Goal: Transaction & Acquisition: Purchase product/service

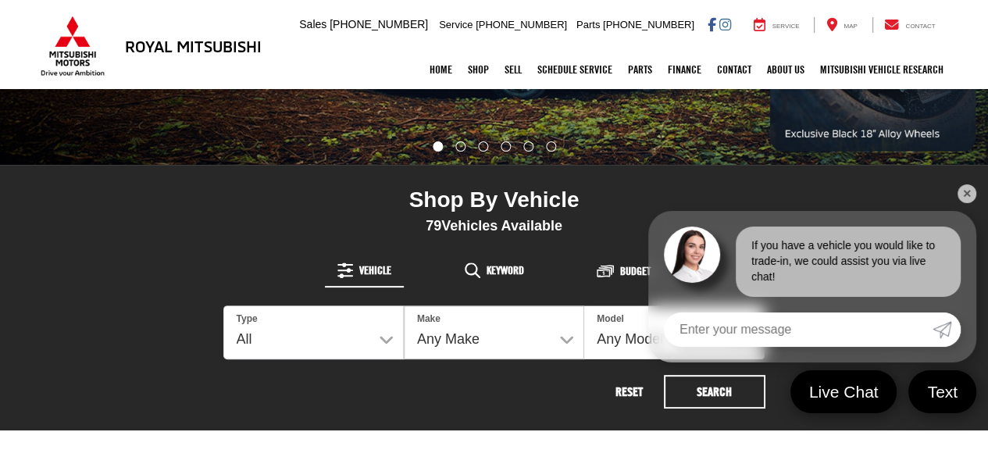
scroll to position [625, 0]
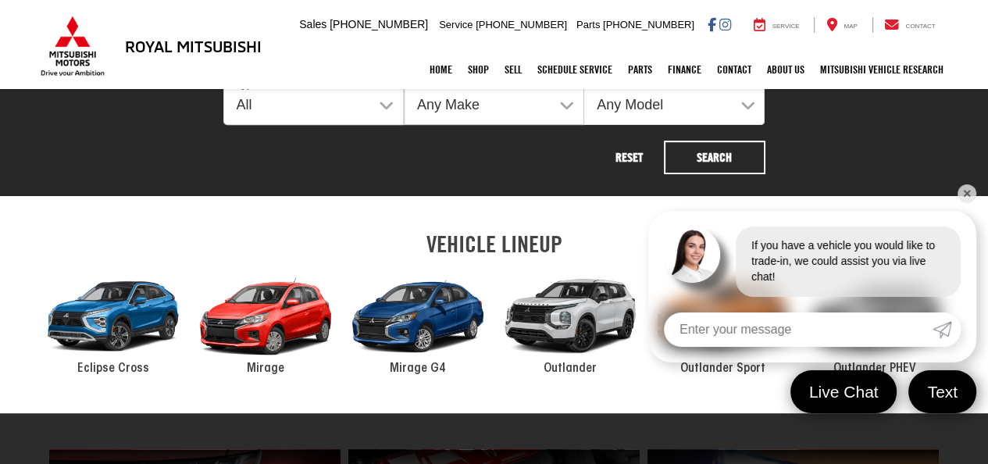
click at [969, 194] on link "✕" at bounding box center [966, 193] width 19 height 19
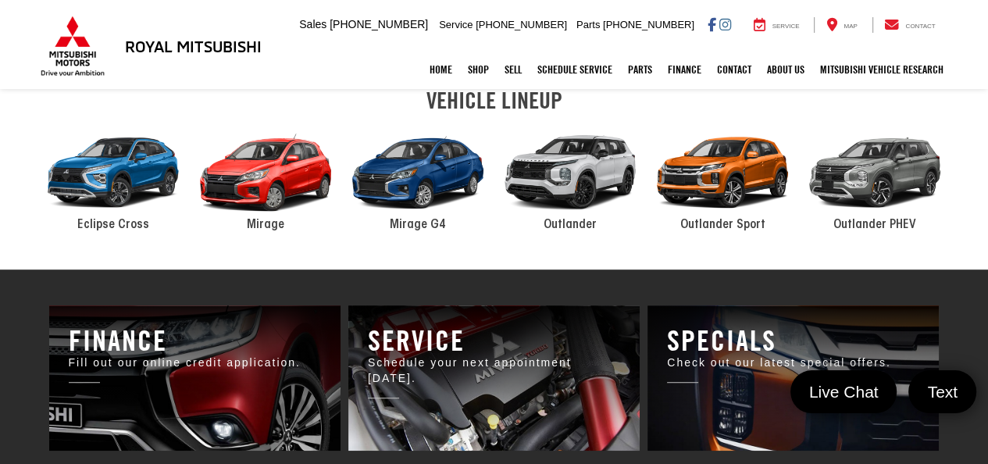
scroll to position [777, 0]
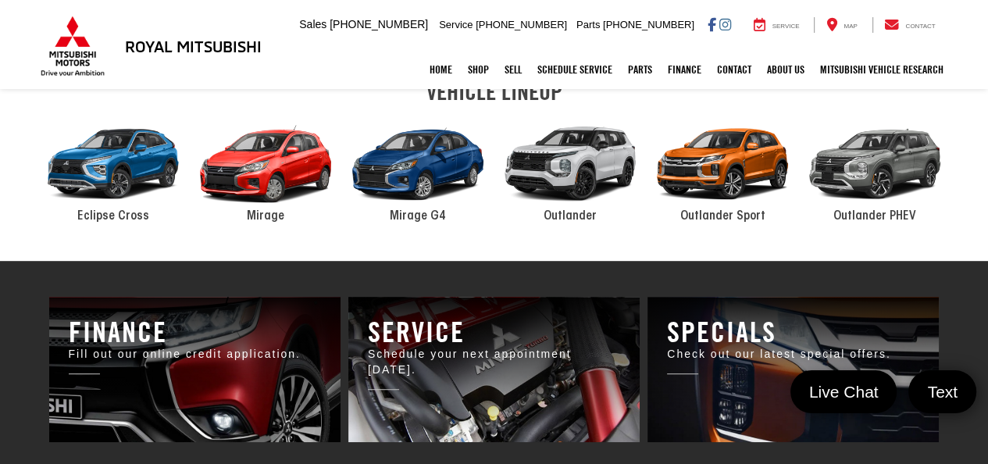
click at [585, 167] on div "2024 Mitsubishi Outlander" at bounding box center [570, 163] width 152 height 103
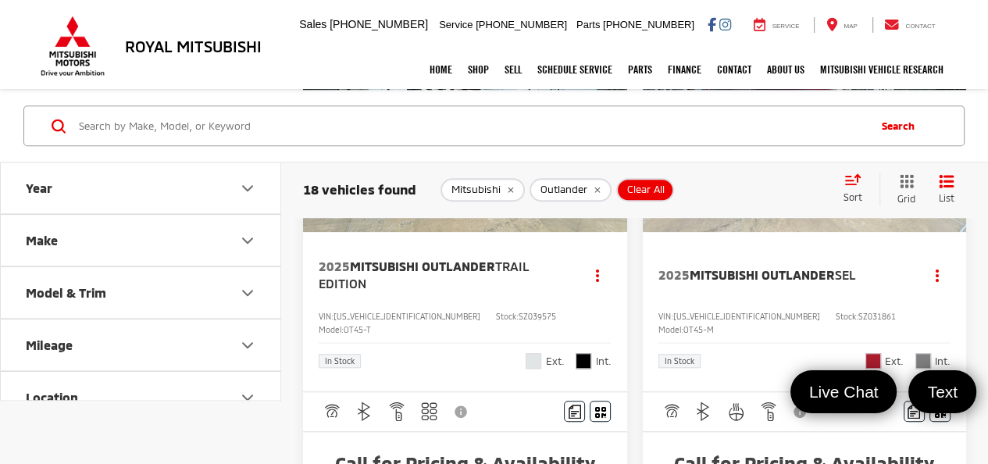
scroll to position [1093, 0]
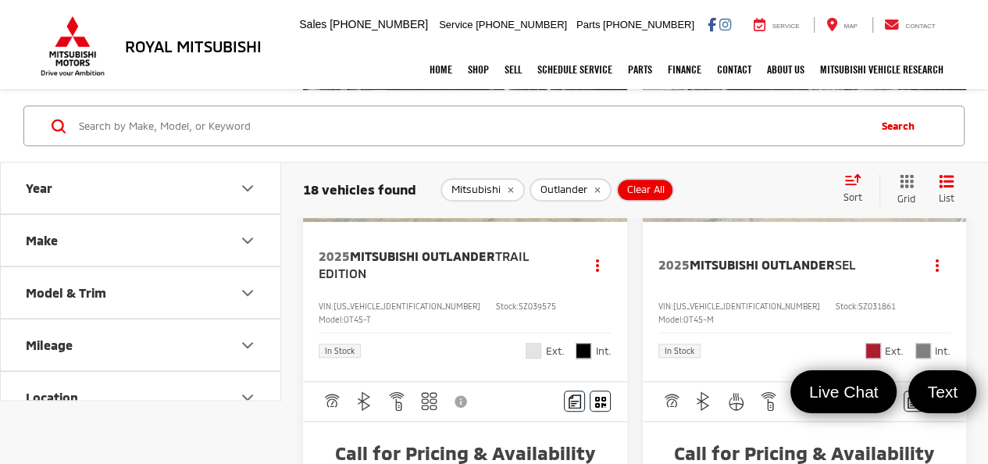
click at [761, 223] on img "2025 Mitsubishi Outlander SEL 0" at bounding box center [805, 101] width 326 height 244
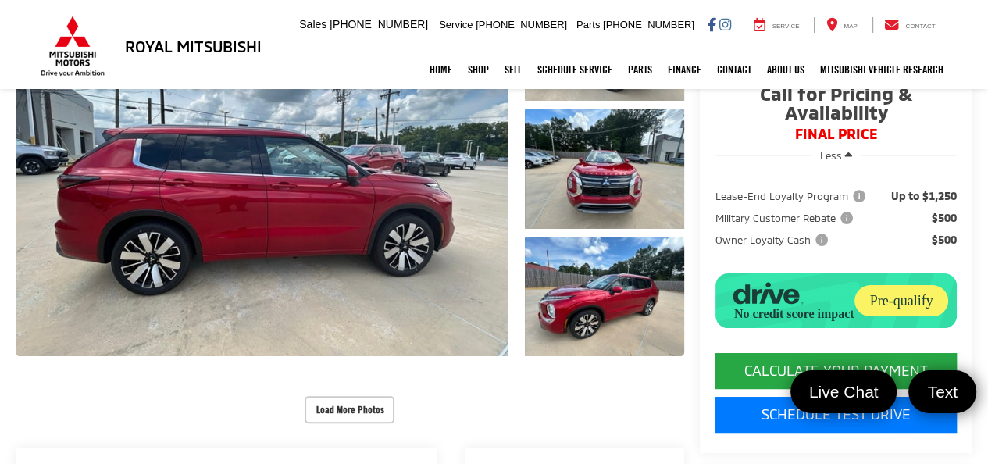
scroll to position [234, 0]
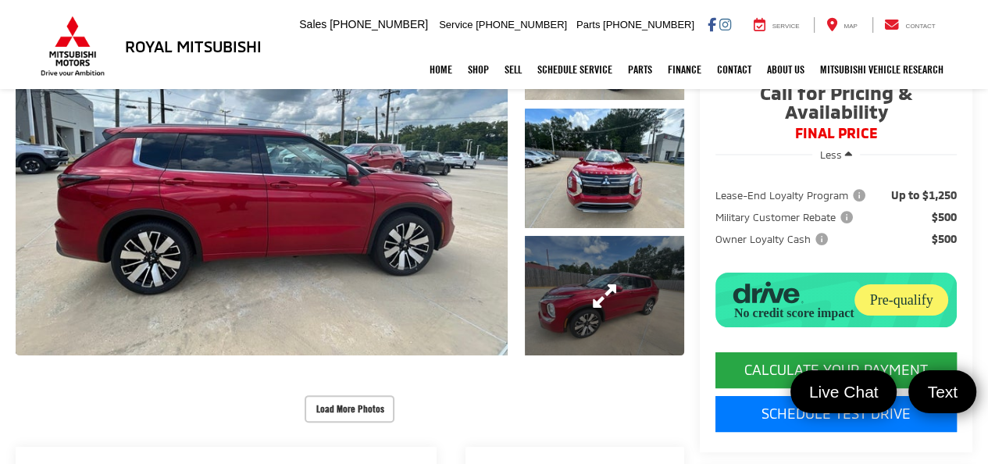
click at [557, 287] on link "Expand Photo 3" at bounding box center [604, 295] width 158 height 119
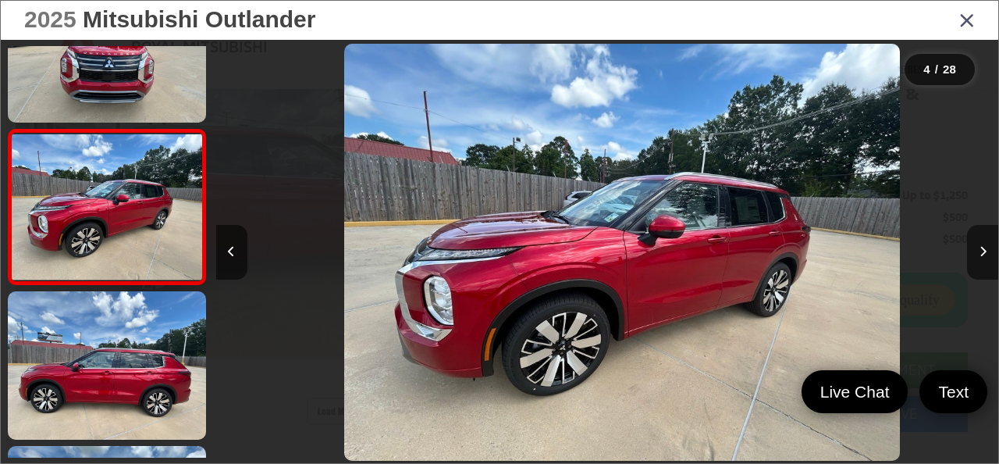
scroll to position [0, 2348]
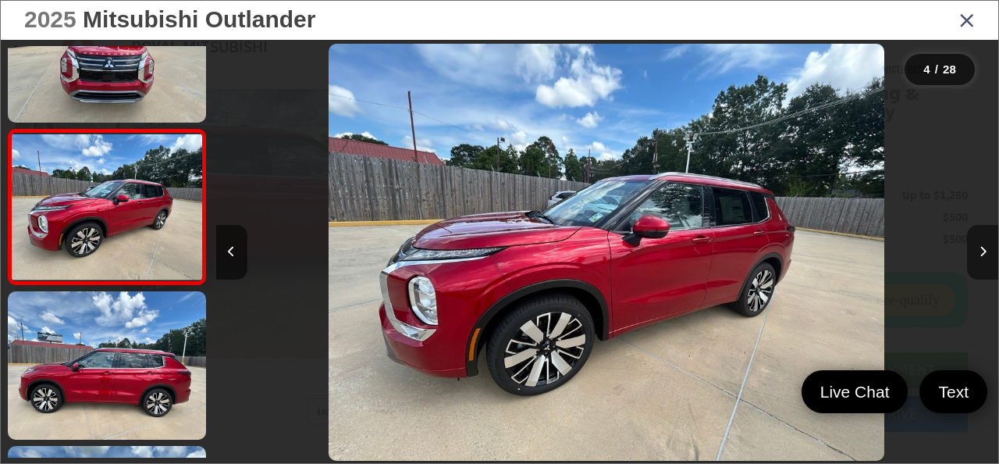
click at [987, 252] on button "Next image" at bounding box center [982, 252] width 31 height 55
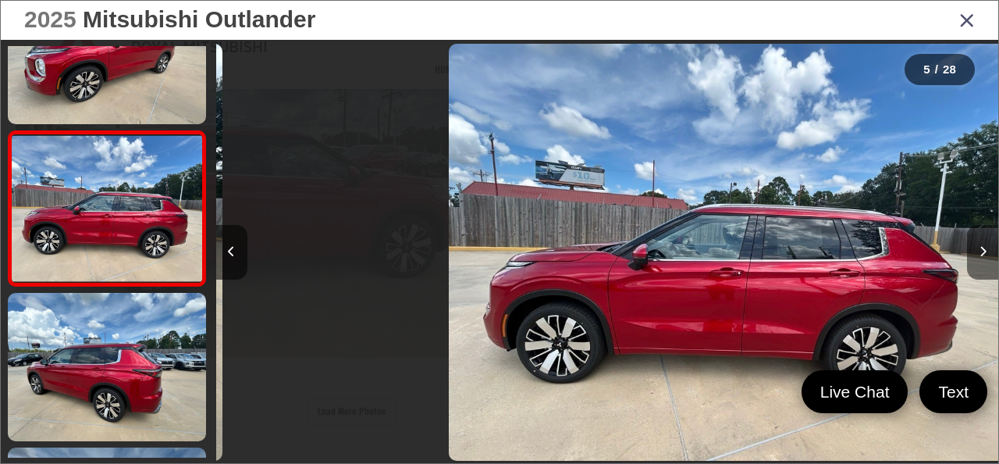
scroll to position [537, 0]
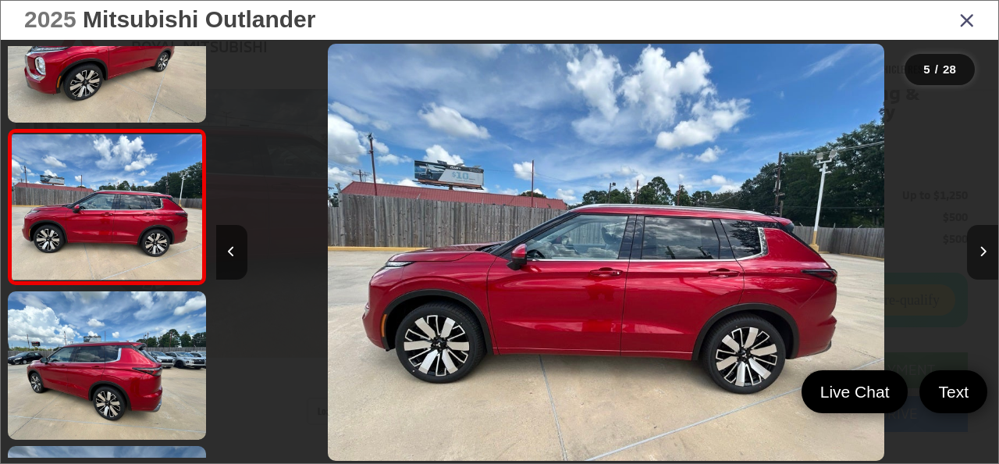
click at [987, 252] on button "Next image" at bounding box center [982, 252] width 31 height 55
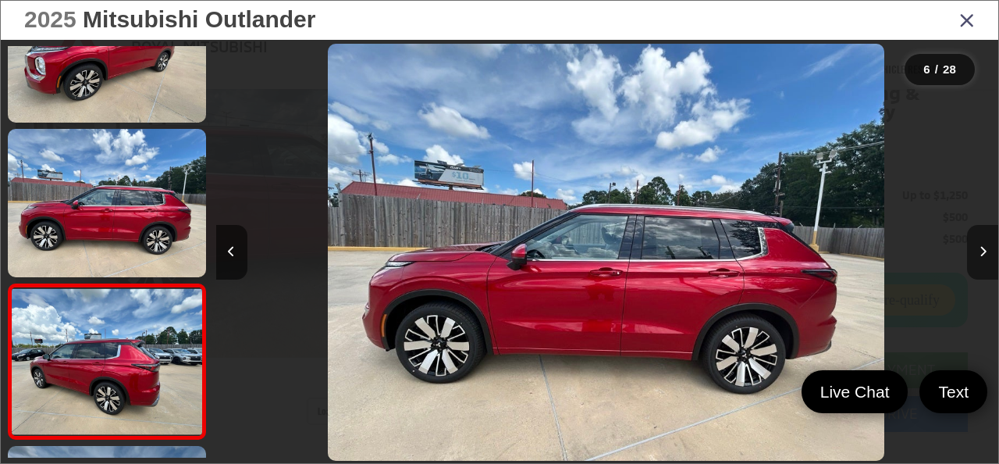
scroll to position [692, 0]
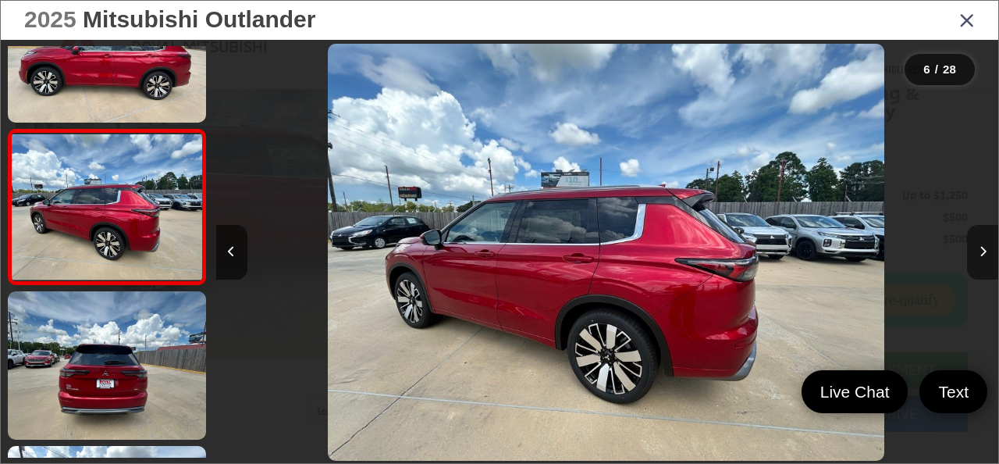
click at [987, 252] on button "Next image" at bounding box center [982, 252] width 31 height 55
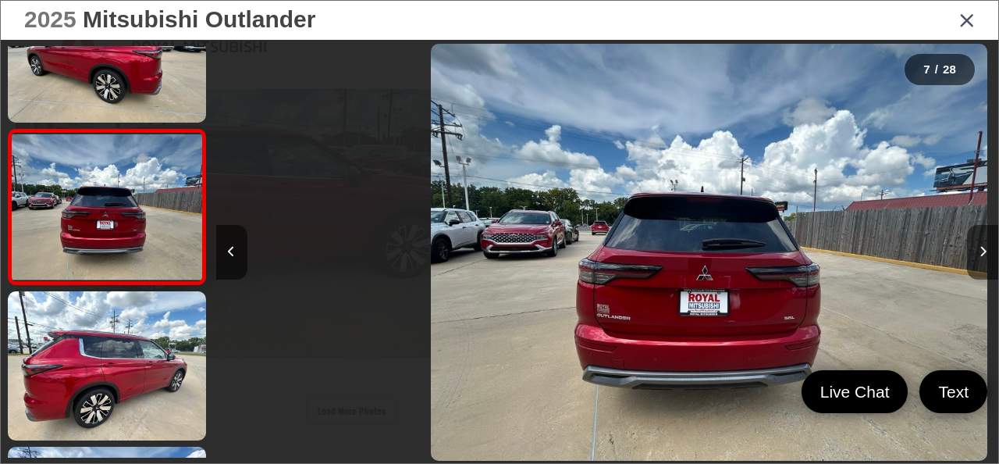
scroll to position [847, 0]
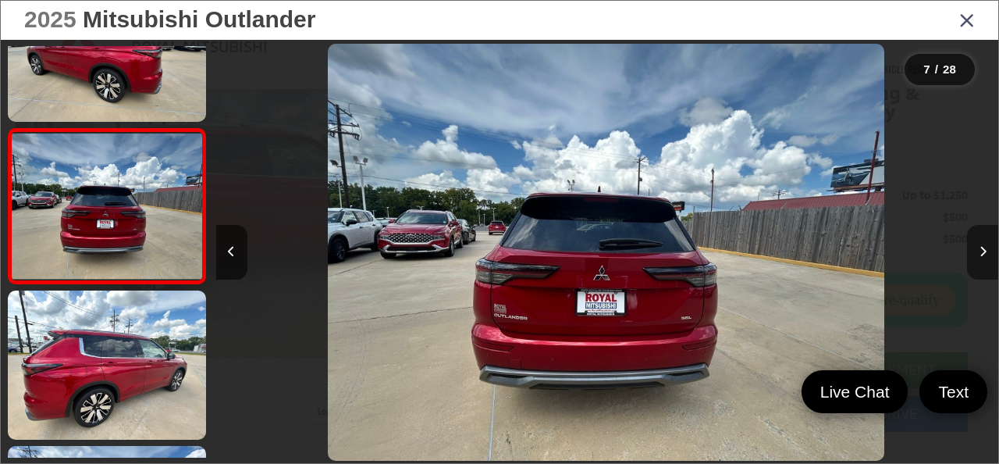
click at [987, 252] on button "Next image" at bounding box center [982, 252] width 31 height 55
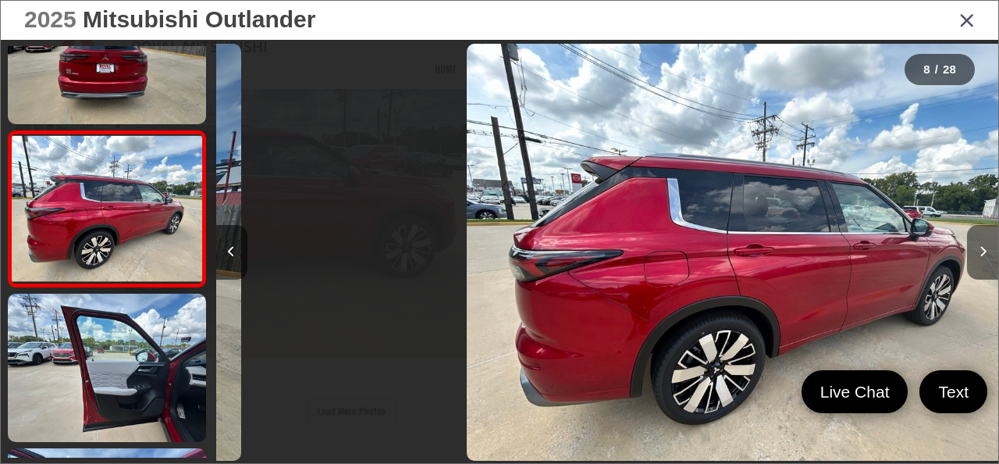
scroll to position [1002, 0]
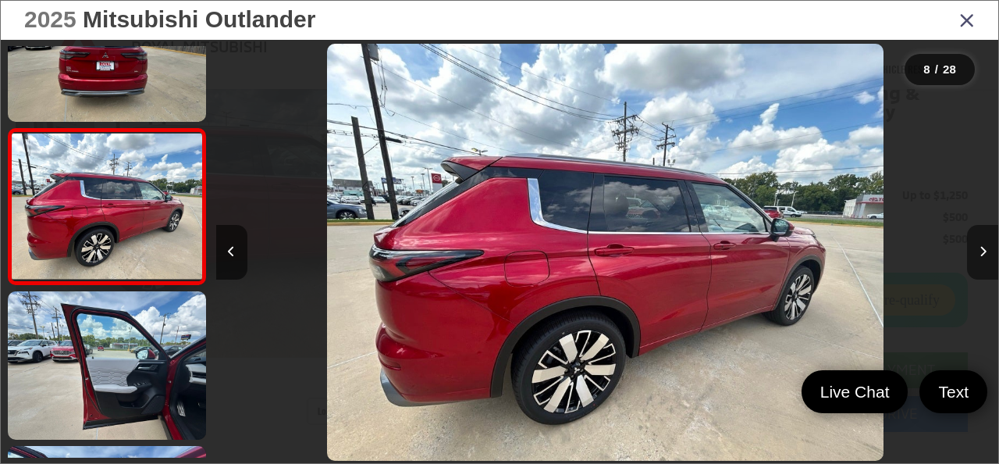
click at [987, 252] on button "Next image" at bounding box center [982, 252] width 31 height 55
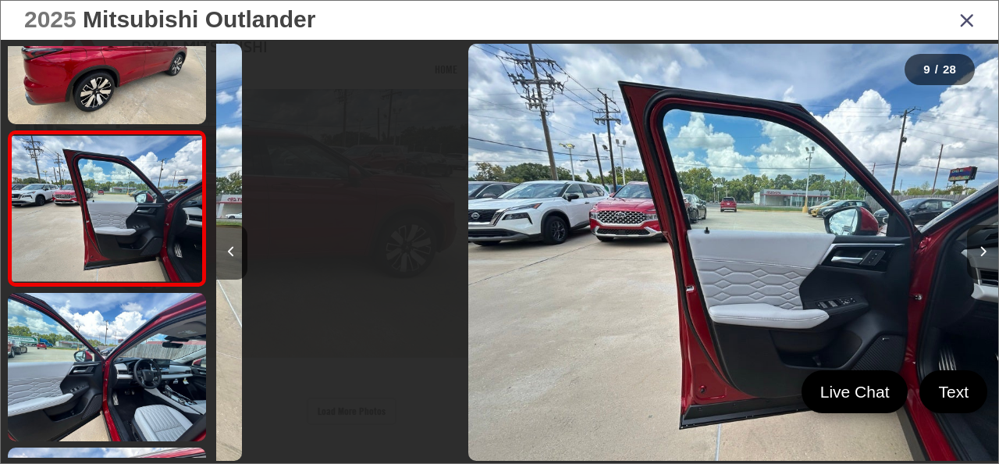
scroll to position [0, 0]
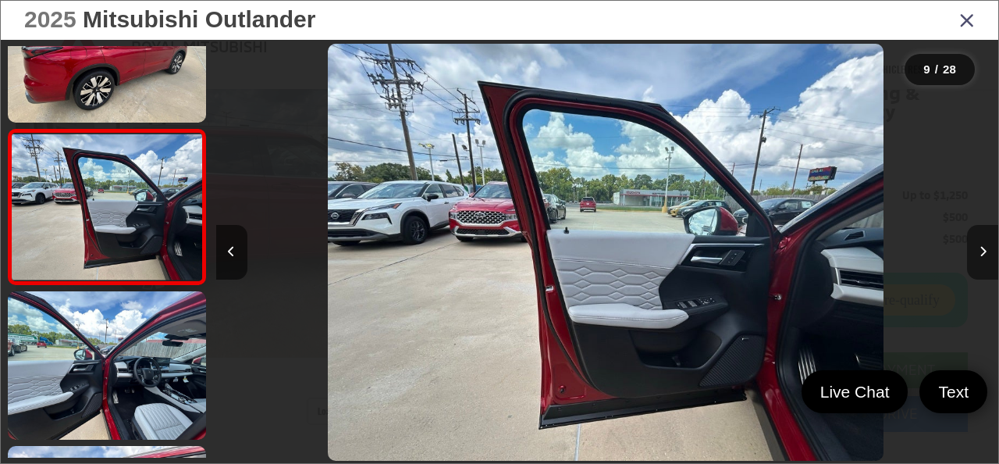
click at [987, 252] on button "Next image" at bounding box center [982, 252] width 31 height 55
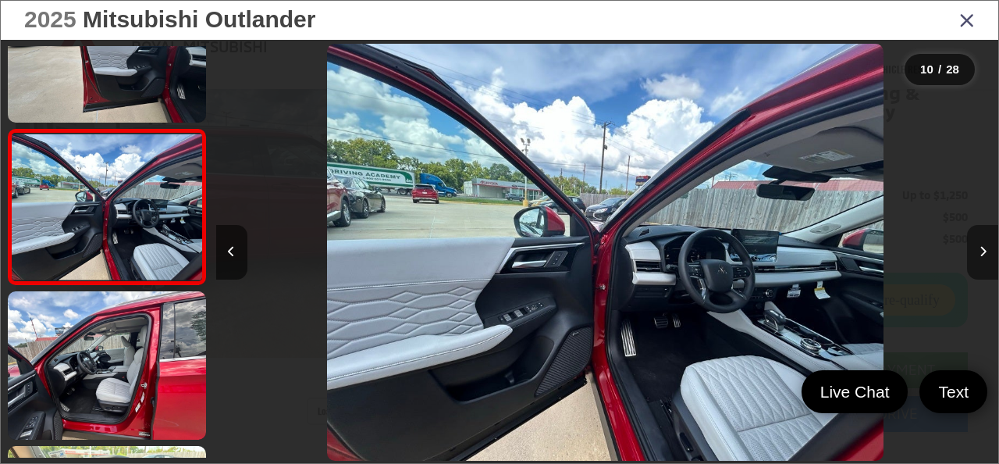
click at [987, 252] on button "Next image" at bounding box center [982, 252] width 31 height 55
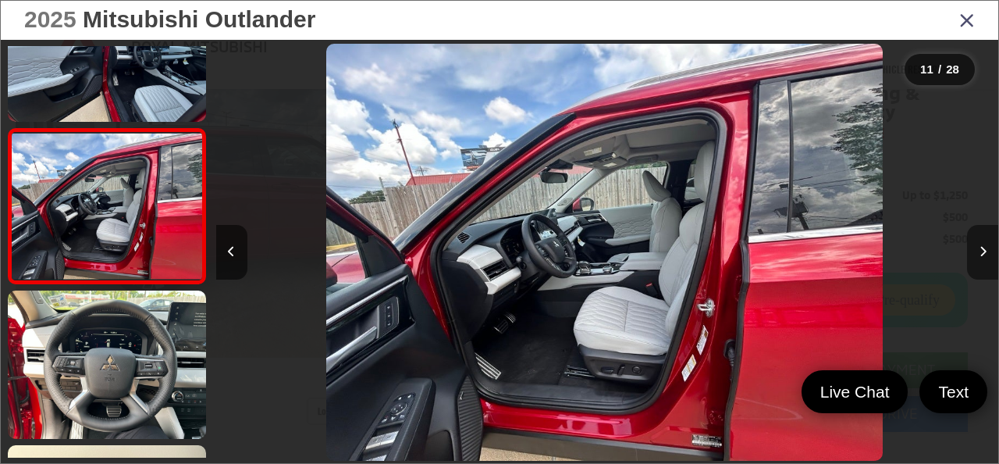
click at [987, 252] on button "Next image" at bounding box center [982, 252] width 31 height 55
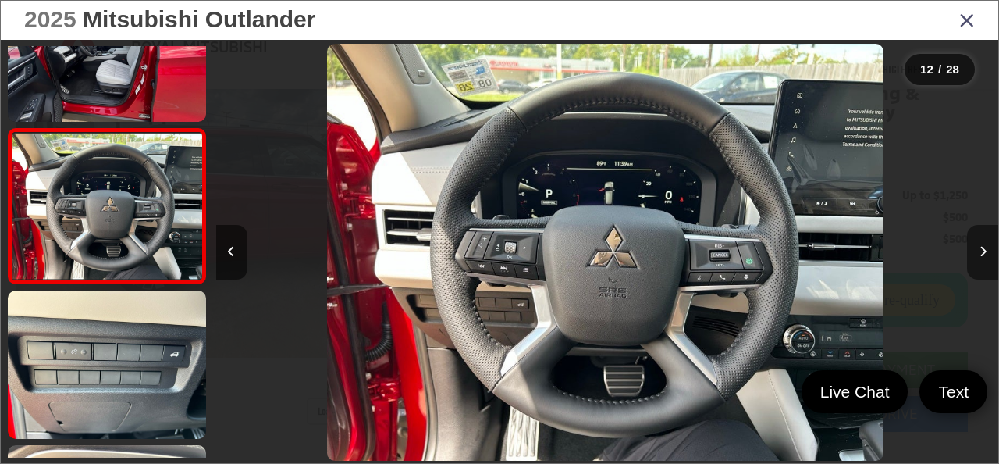
click at [987, 252] on button "Next image" at bounding box center [982, 252] width 31 height 55
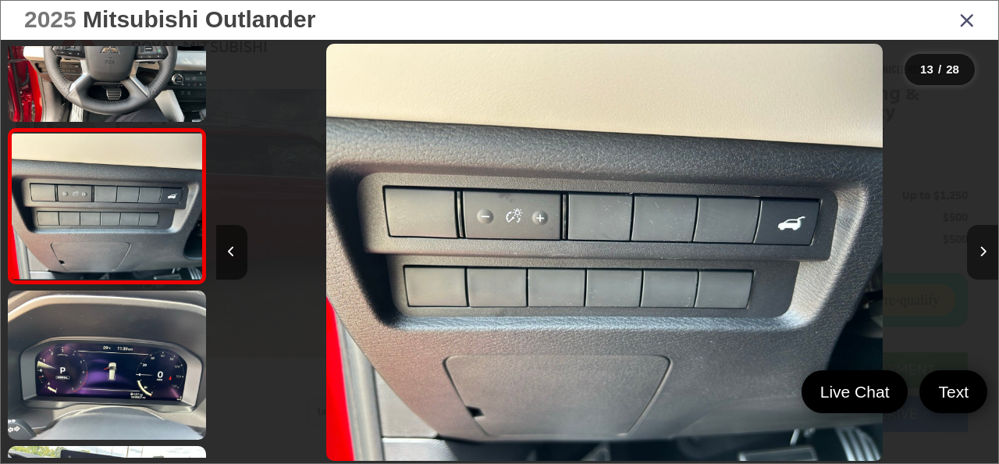
click at [987, 252] on button "Next image" at bounding box center [982, 252] width 31 height 55
